Goal: Download file/media

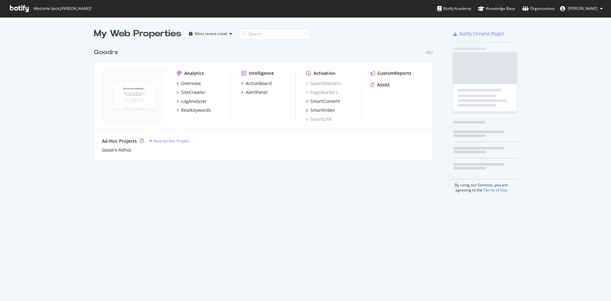
scroll to position [296, 602]
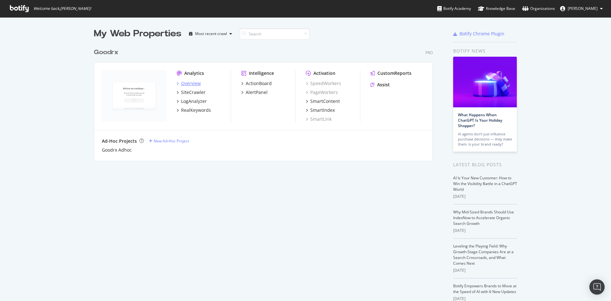
click at [185, 83] on div "Overview" at bounding box center [191, 83] width 20 height 6
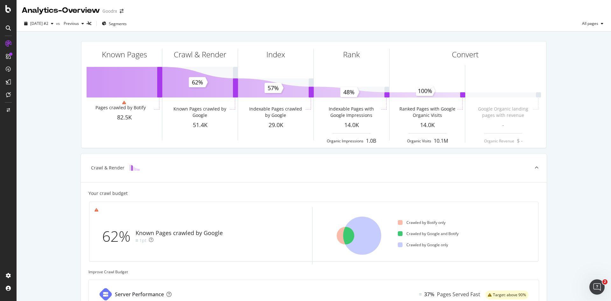
click at [11, 10] on icon at bounding box center [8, 9] width 6 height 8
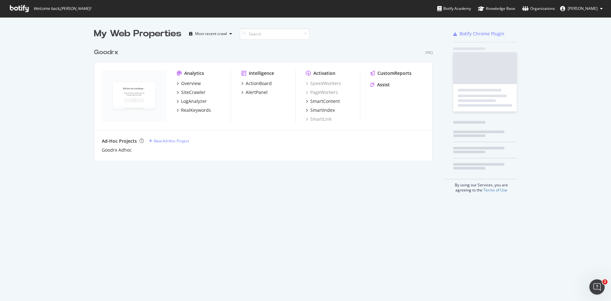
scroll to position [296, 602]
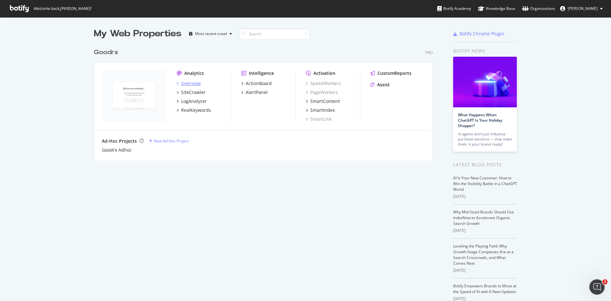
click at [182, 84] on div "Overview" at bounding box center [191, 83] width 20 height 6
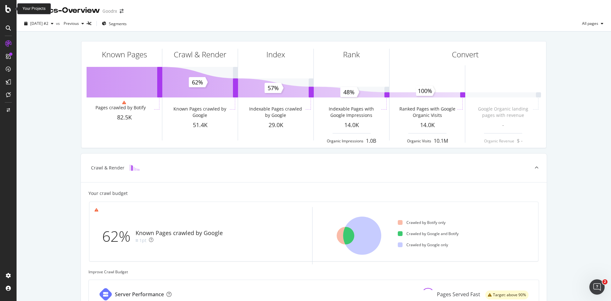
click at [9, 8] on icon at bounding box center [8, 9] width 6 height 8
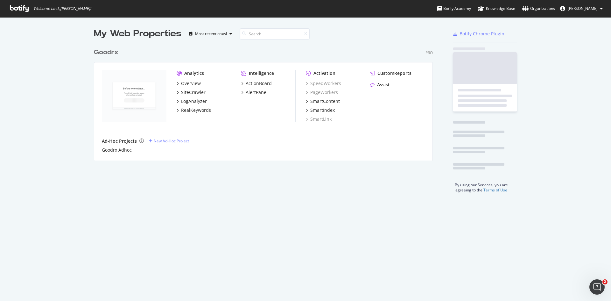
scroll to position [296, 602]
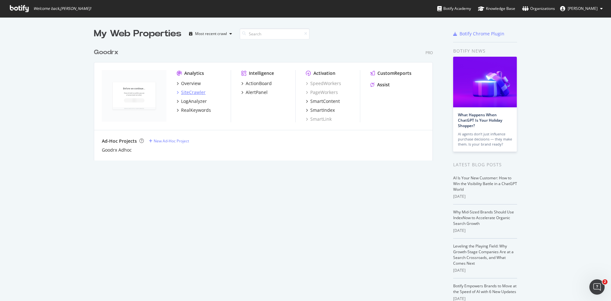
click at [186, 92] on div "SiteCrawler" at bounding box center [193, 92] width 25 height 6
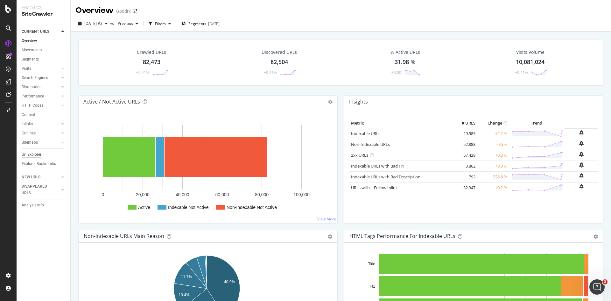
click at [33, 155] on div "Url Explorer" at bounding box center [32, 154] width 20 height 7
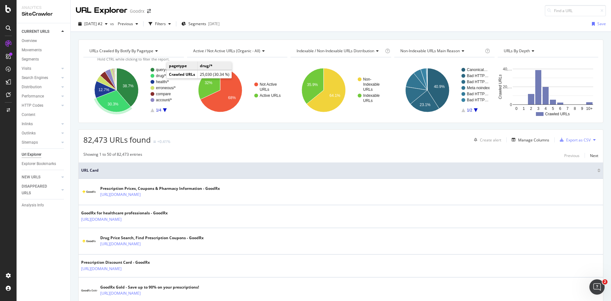
click at [160, 74] on text "drug/*" at bounding box center [161, 76] width 10 height 4
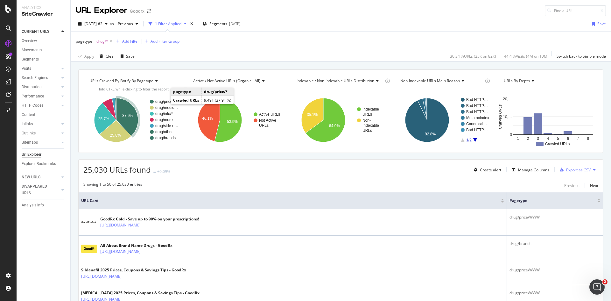
click at [166, 101] on text "drug/price/*" at bounding box center [165, 101] width 20 height 4
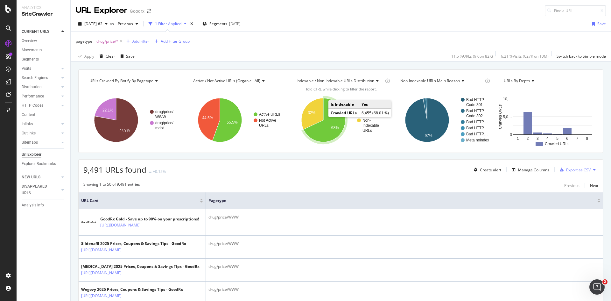
click at [329, 124] on icon "A chart." at bounding box center [325, 120] width 42 height 44
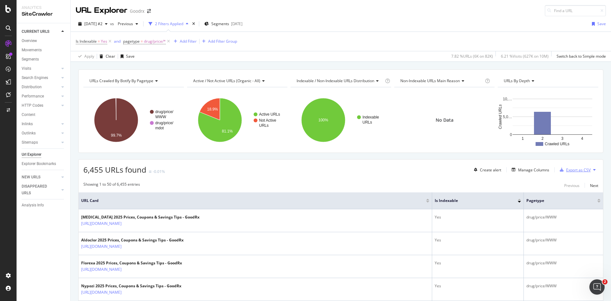
click at [569, 172] on div "Export as CSV" at bounding box center [578, 169] width 25 height 5
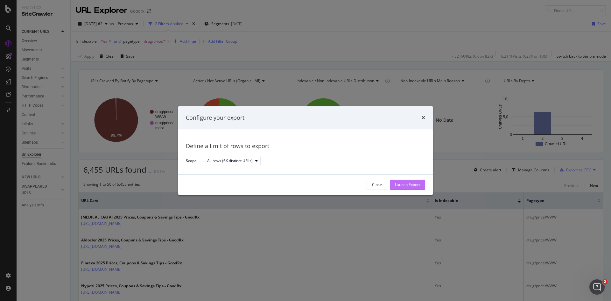
click at [403, 184] on div "Launch Export" at bounding box center [407, 184] width 25 height 5
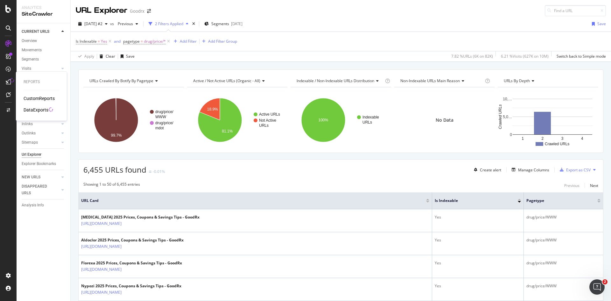
click at [33, 108] on div "DataExports" at bounding box center [36, 110] width 25 height 6
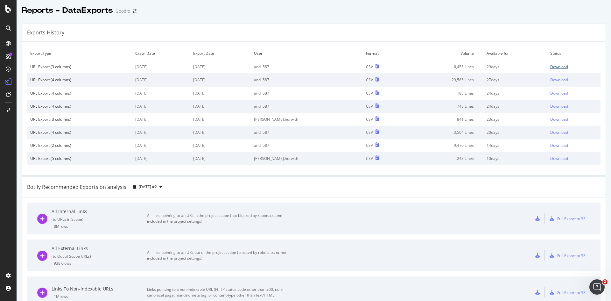
click at [553, 66] on div "Download" at bounding box center [559, 66] width 18 height 5
